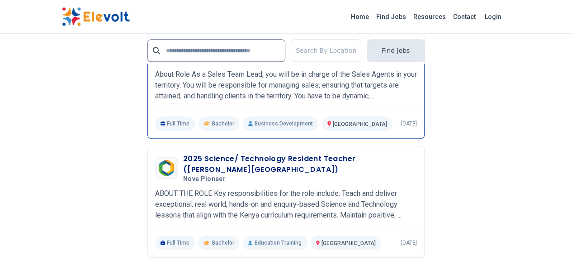
scroll to position [2125, 0]
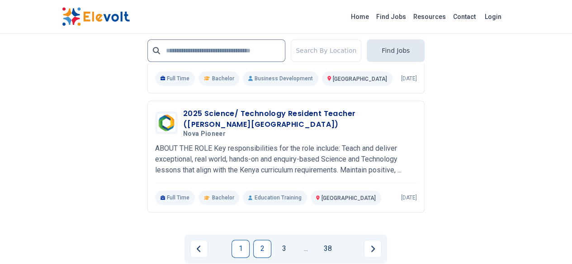
click at [260, 240] on link "2" at bounding box center [262, 249] width 18 height 18
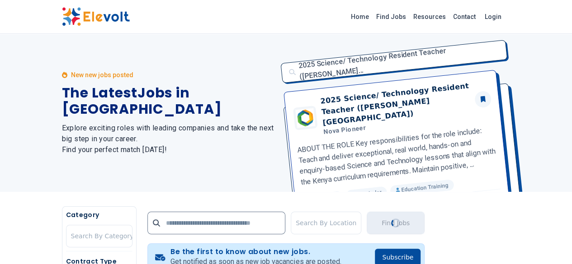
scroll to position [0, 0]
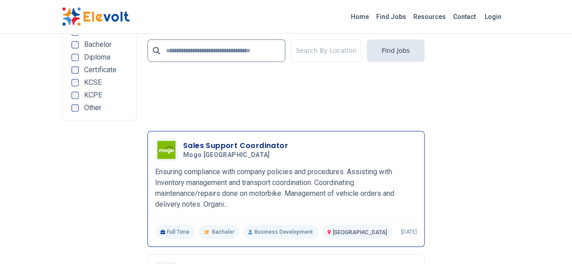
scroll to position [2079, 0]
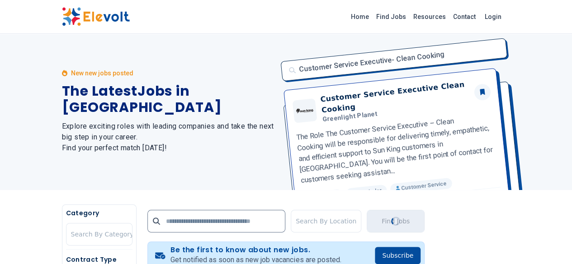
scroll to position [0, 0]
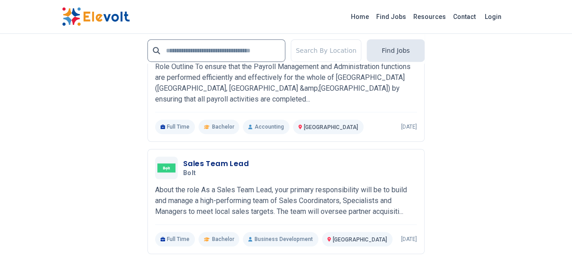
scroll to position [2018, 0]
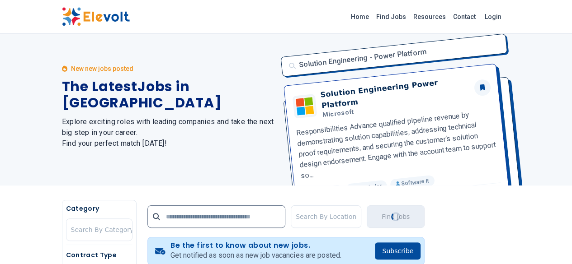
scroll to position [90, 0]
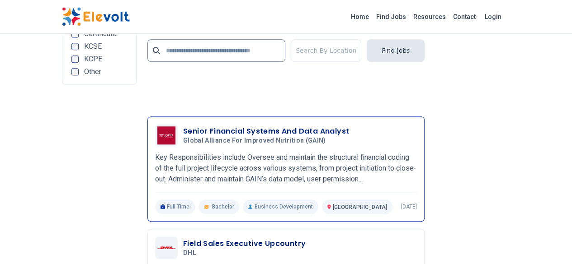
scroll to position [2080, 0]
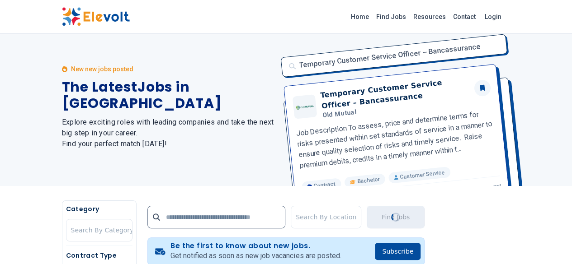
scroll to position [0, 0]
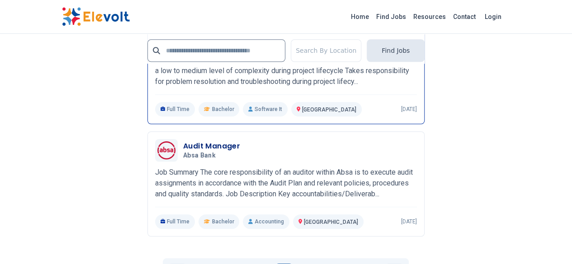
scroll to position [2034, 0]
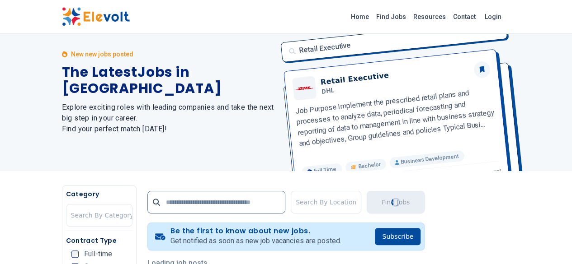
scroll to position [0, 0]
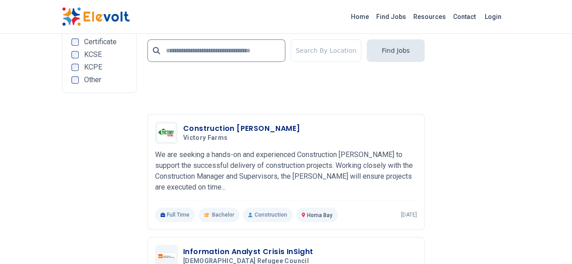
scroll to position [2080, 0]
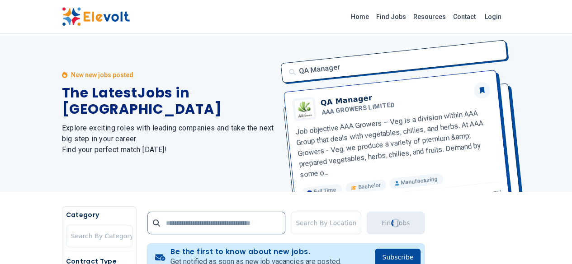
scroll to position [0, 0]
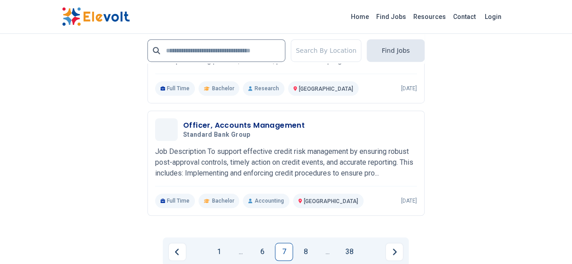
scroll to position [2080, 0]
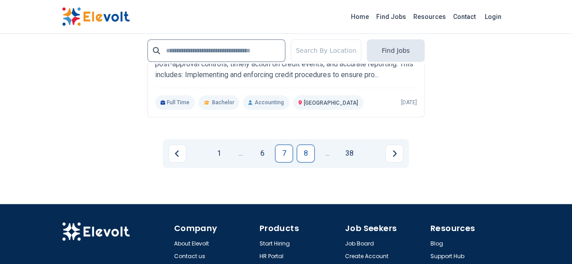
click at [302, 145] on link "8" at bounding box center [306, 154] width 18 height 18
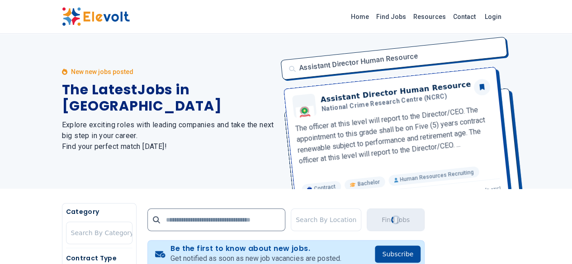
scroll to position [0, 0]
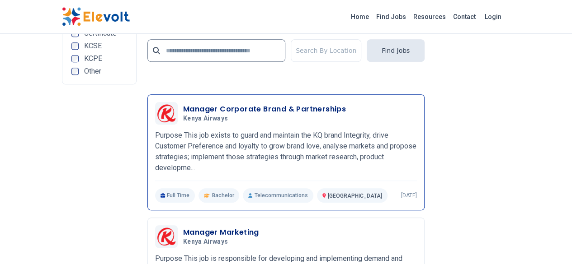
scroll to position [1989, 0]
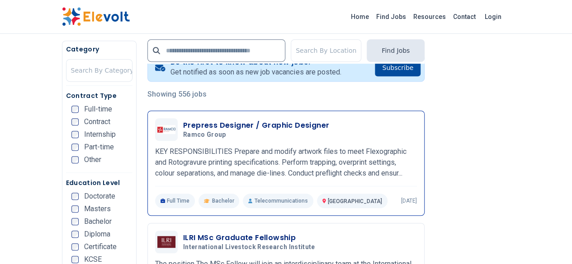
scroll to position [226, 0]
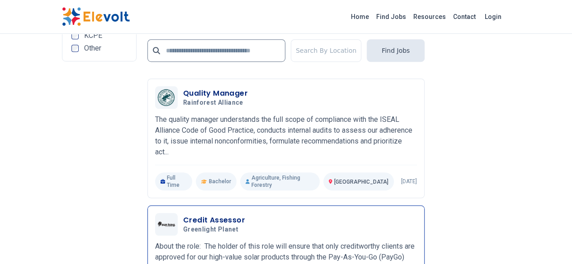
scroll to position [2034, 0]
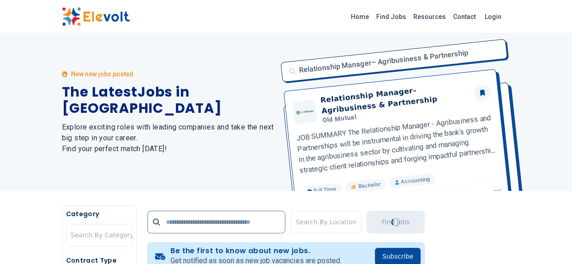
scroll to position [0, 0]
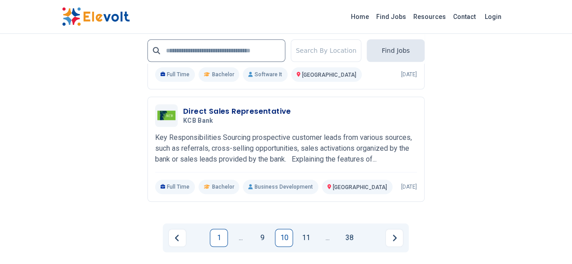
scroll to position [2107, 0]
